Goal: Information Seeking & Learning: Learn about a topic

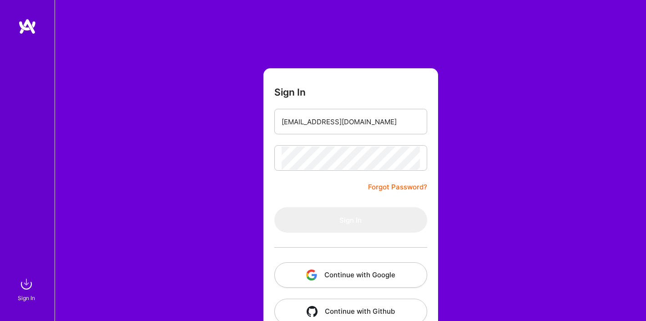
click at [484, 154] on div "Sign In [EMAIL_ADDRESS][DOMAIN_NAME] Forgot Password? Sign In Continue with Goo…" at bounding box center [351, 171] width 592 height 342
click at [348, 271] on button "Continue with Google" at bounding box center [350, 274] width 153 height 25
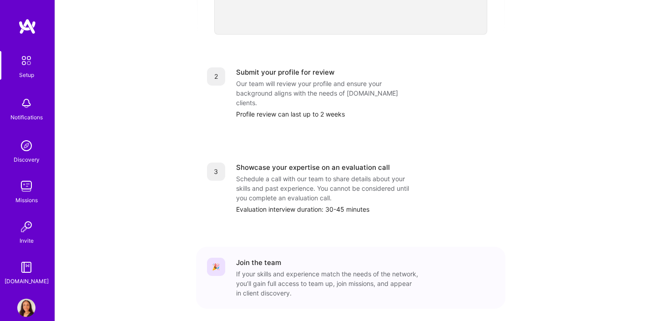
scroll to position [371, 0]
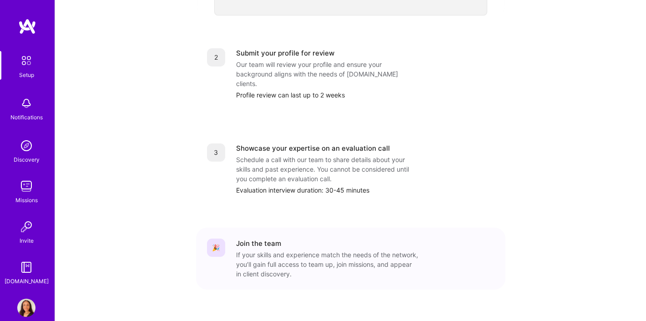
click at [26, 199] on div "Missions" at bounding box center [26, 200] width 22 height 10
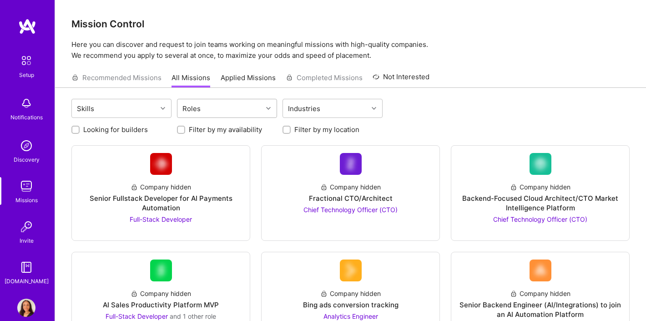
click at [197, 112] on div "Roles" at bounding box center [191, 108] width 23 height 13
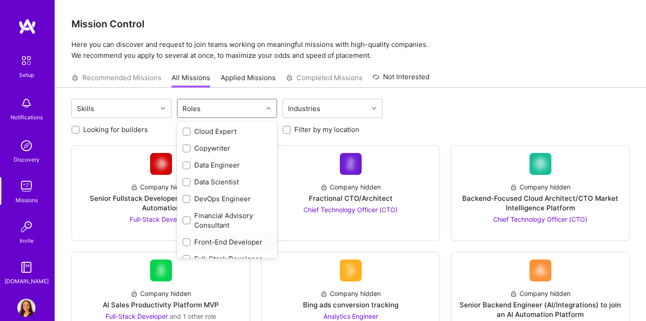
scroll to position [127, 0]
click at [185, 222] on input "checkbox" at bounding box center [187, 221] width 6 height 6
checkbox input "true"
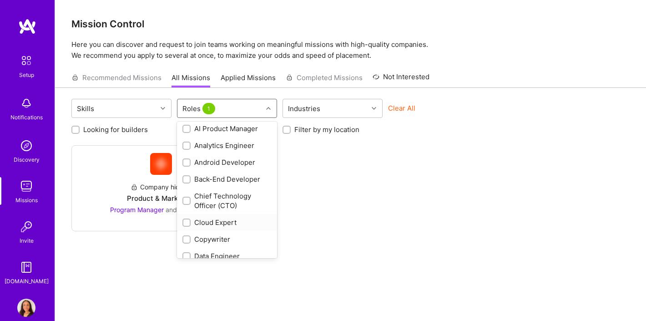
scroll to position [0, 0]
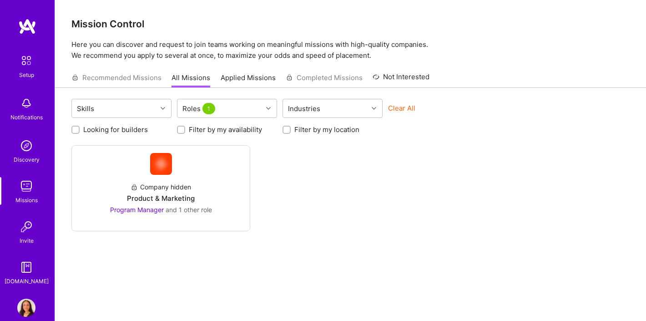
click at [308, 214] on div "Company hidden Product & Marketing Program Manager and 1 other role" at bounding box center [350, 188] width 558 height 86
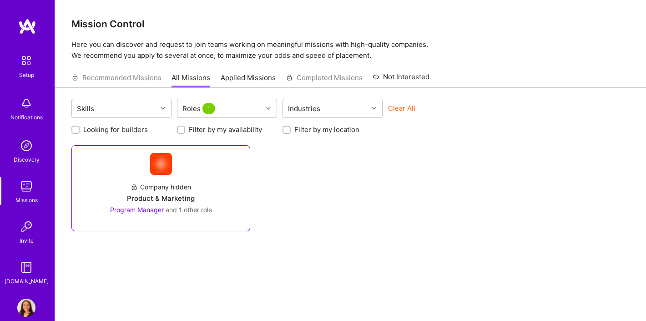
click at [170, 189] on div "Company hidden" at bounding box center [161, 187] width 61 height 10
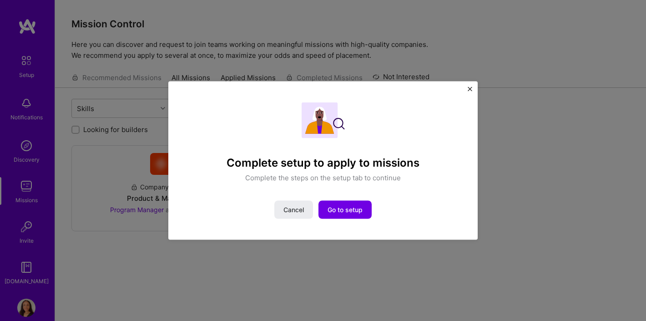
click at [470, 86] on img "Close" at bounding box center [470, 88] width 5 height 5
